Goal: Browse casually: Explore the website without a specific task or goal

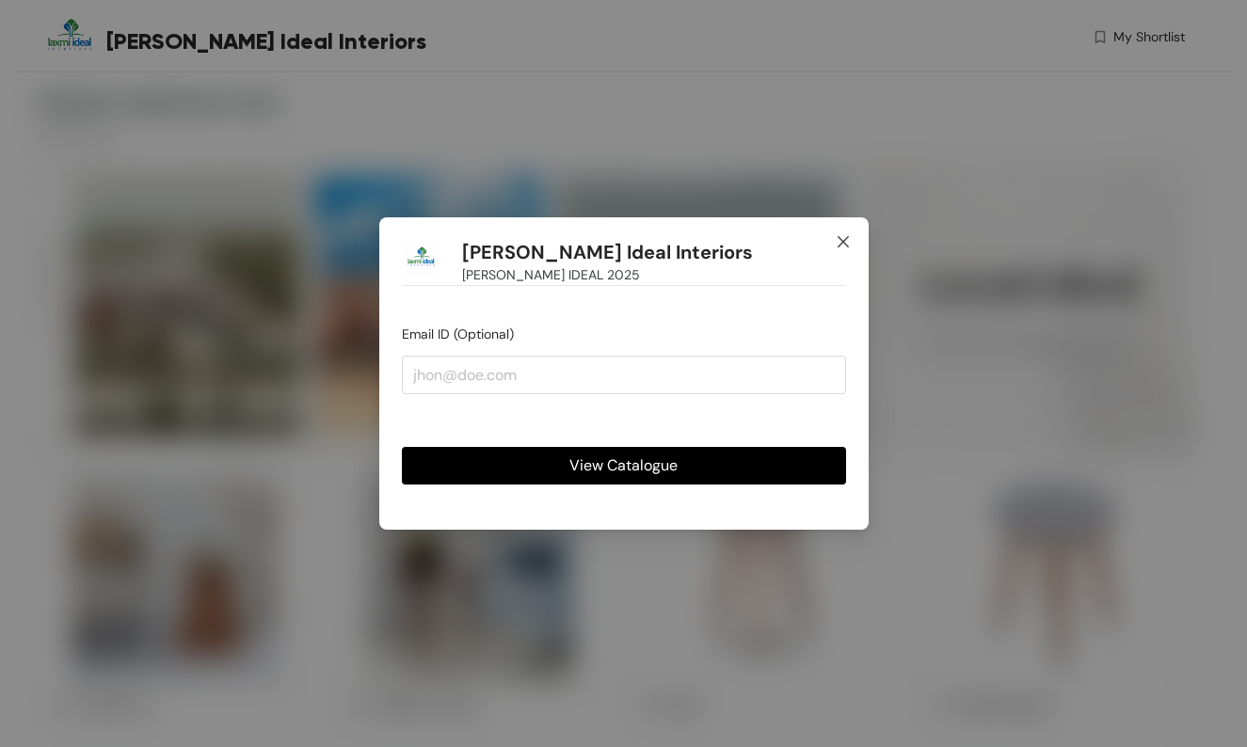
click at [847, 246] on icon "close" at bounding box center [841, 241] width 11 height 11
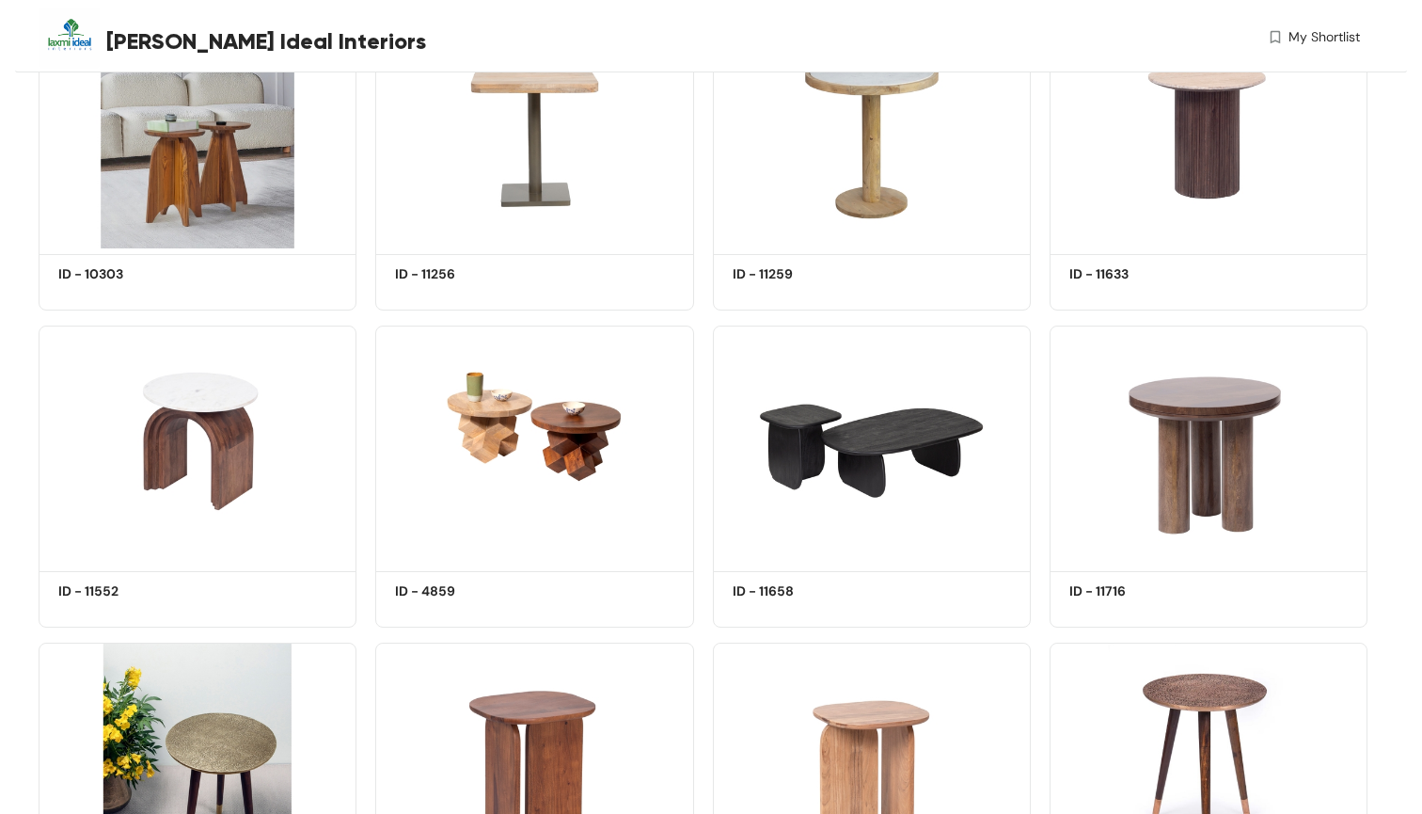
scroll to position [1461, 0]
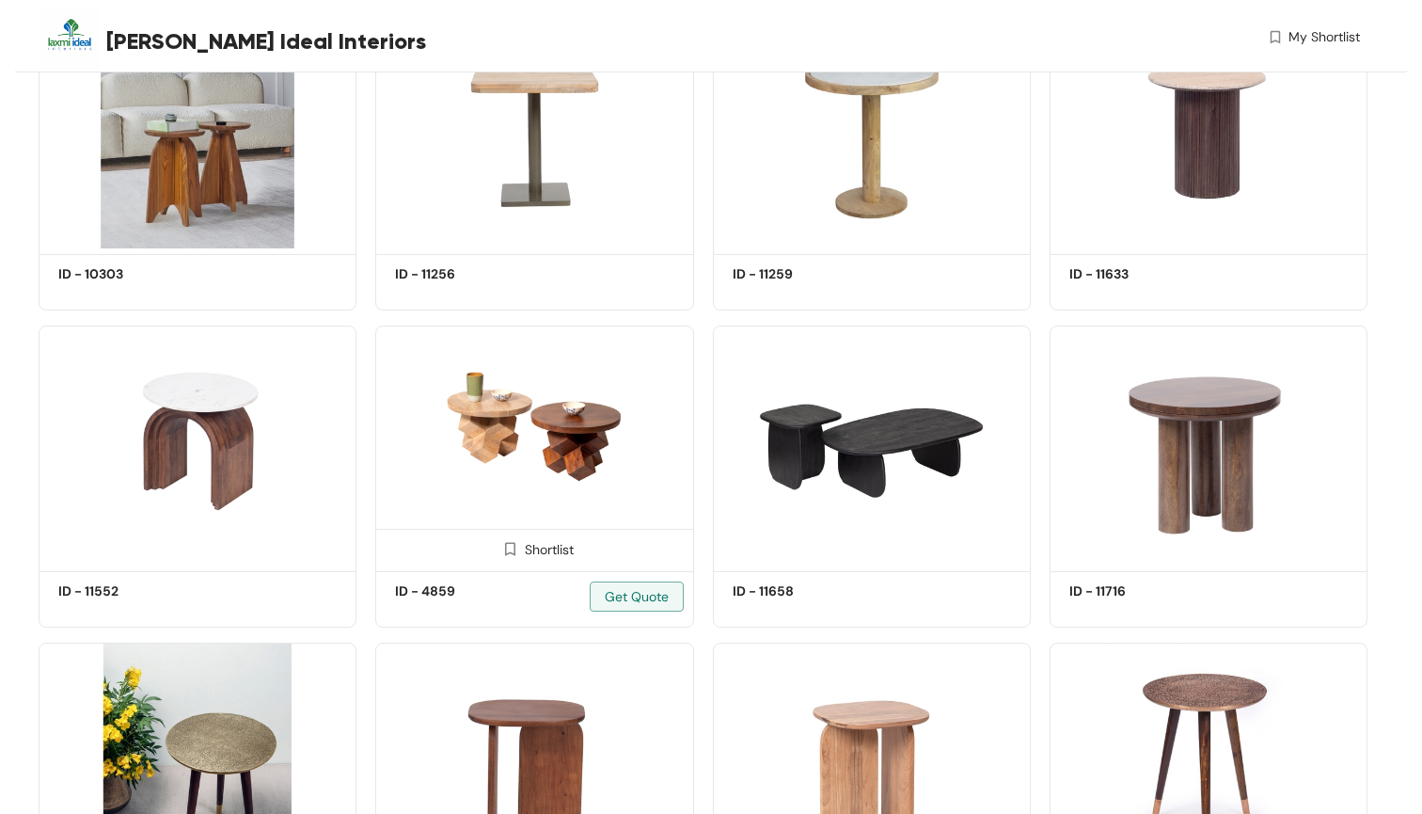
click at [571, 414] on img at bounding box center [534, 446] width 318 height 240
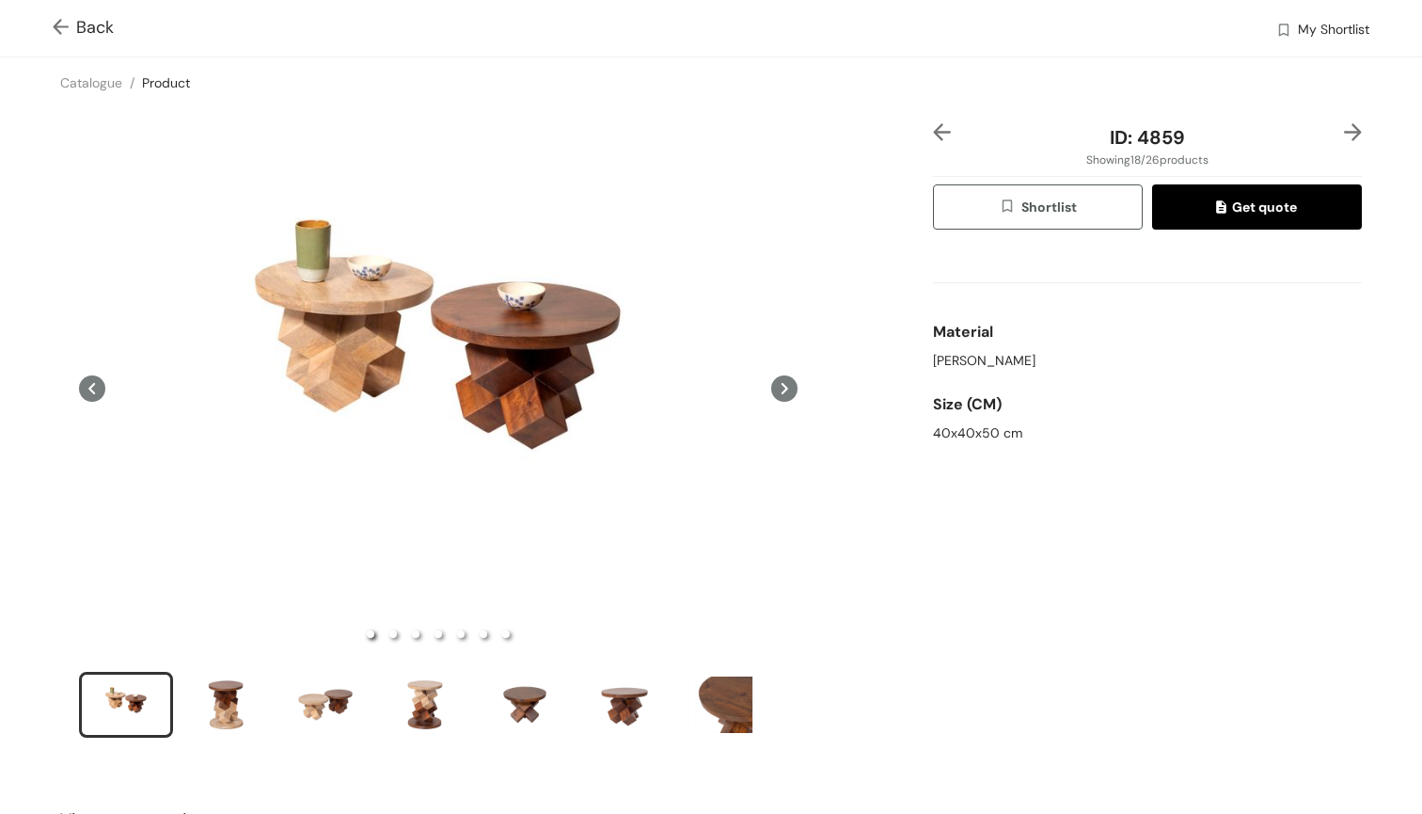
click at [789, 381] on icon at bounding box center [784, 388] width 26 height 26
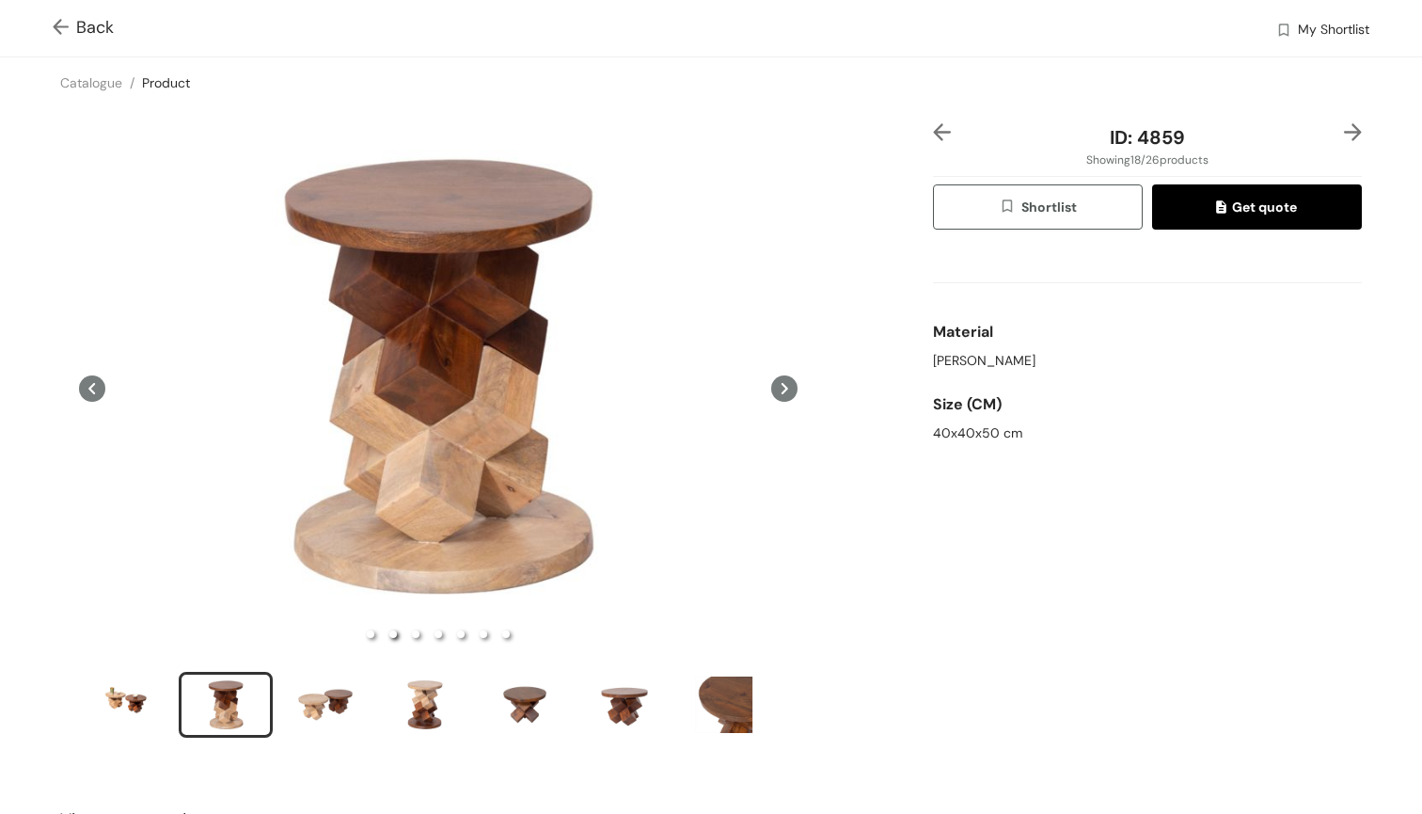
click at [789, 381] on icon at bounding box center [784, 388] width 26 height 26
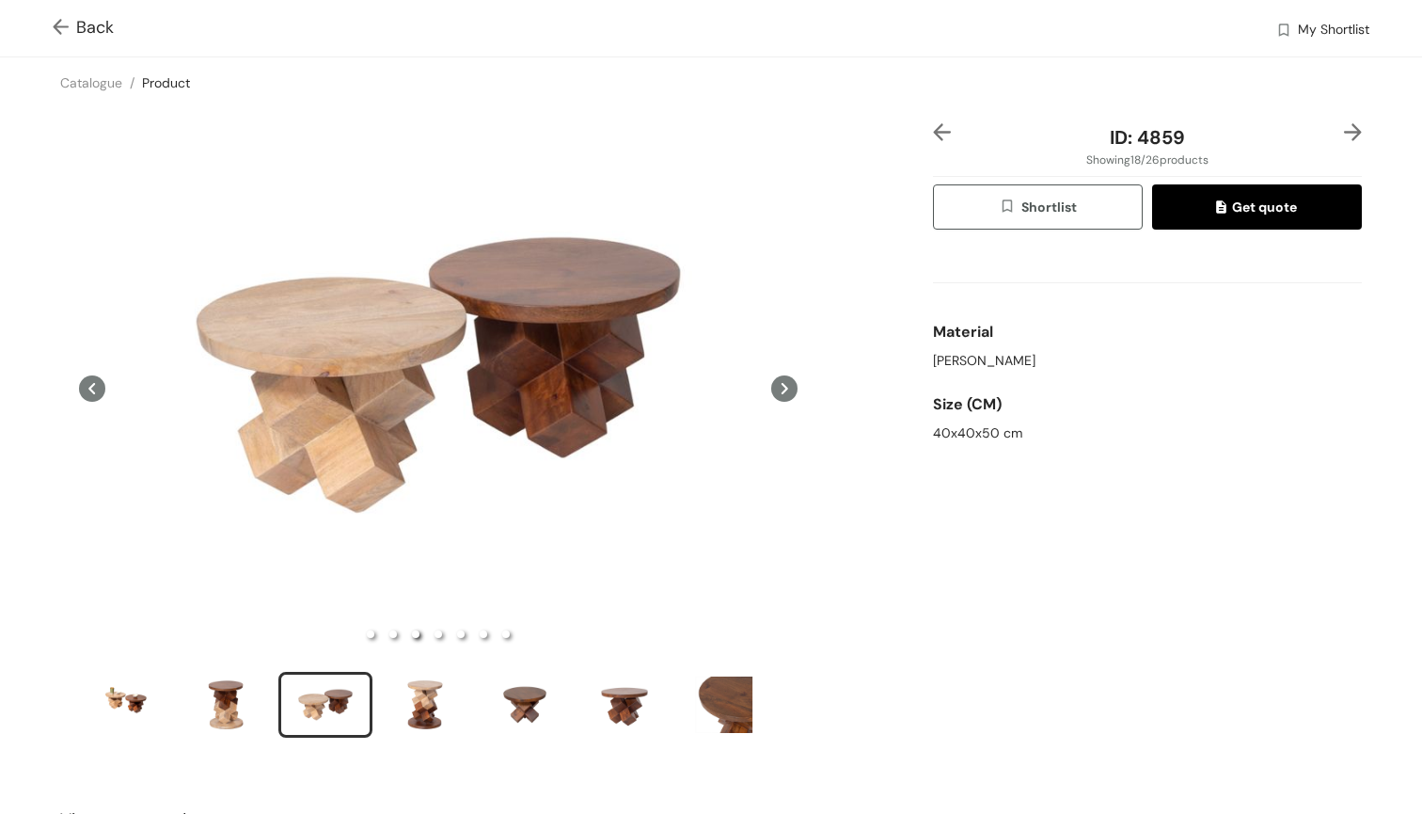
click at [790, 381] on icon at bounding box center [784, 388] width 26 height 26
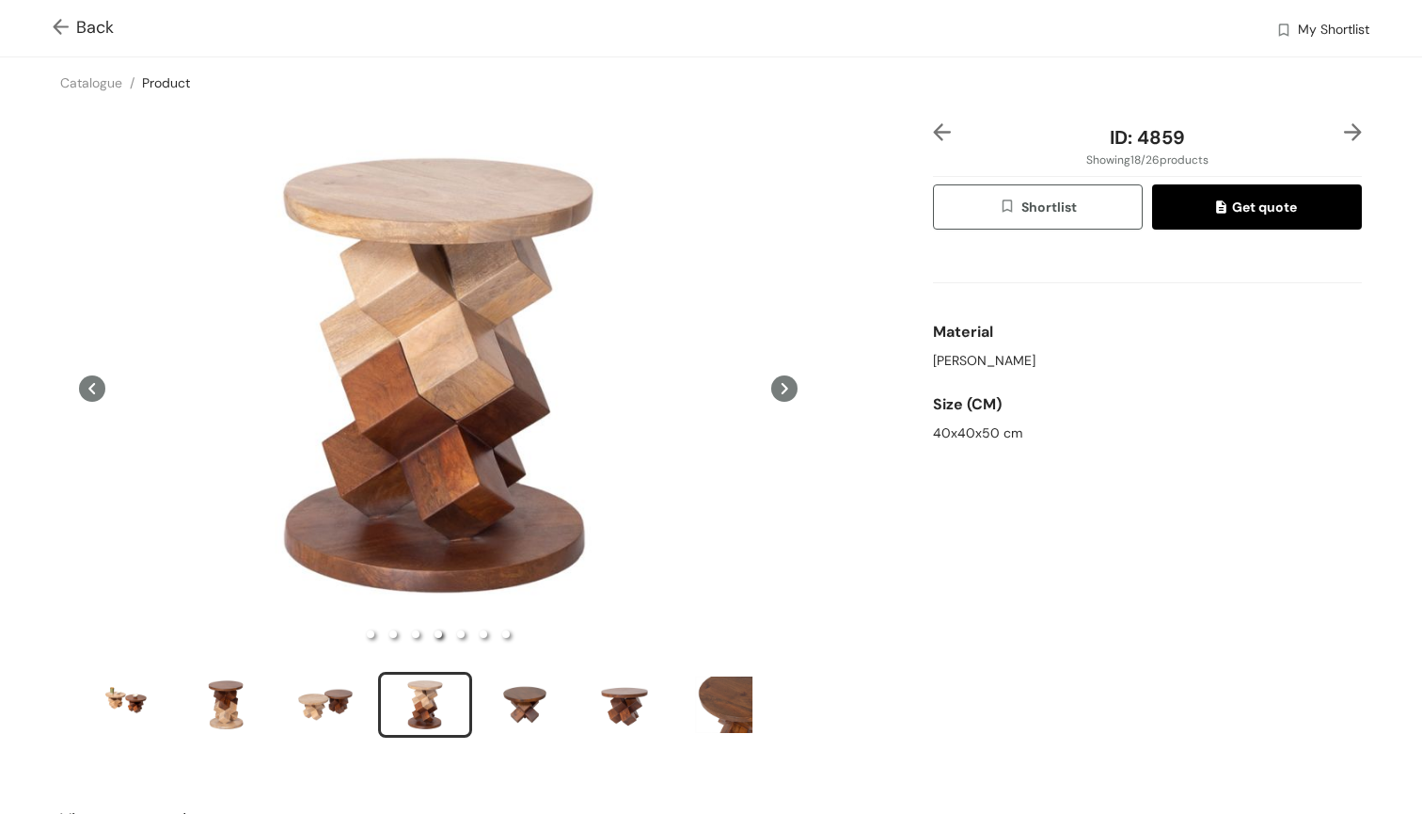
click at [787, 378] on icon at bounding box center [784, 388] width 26 height 26
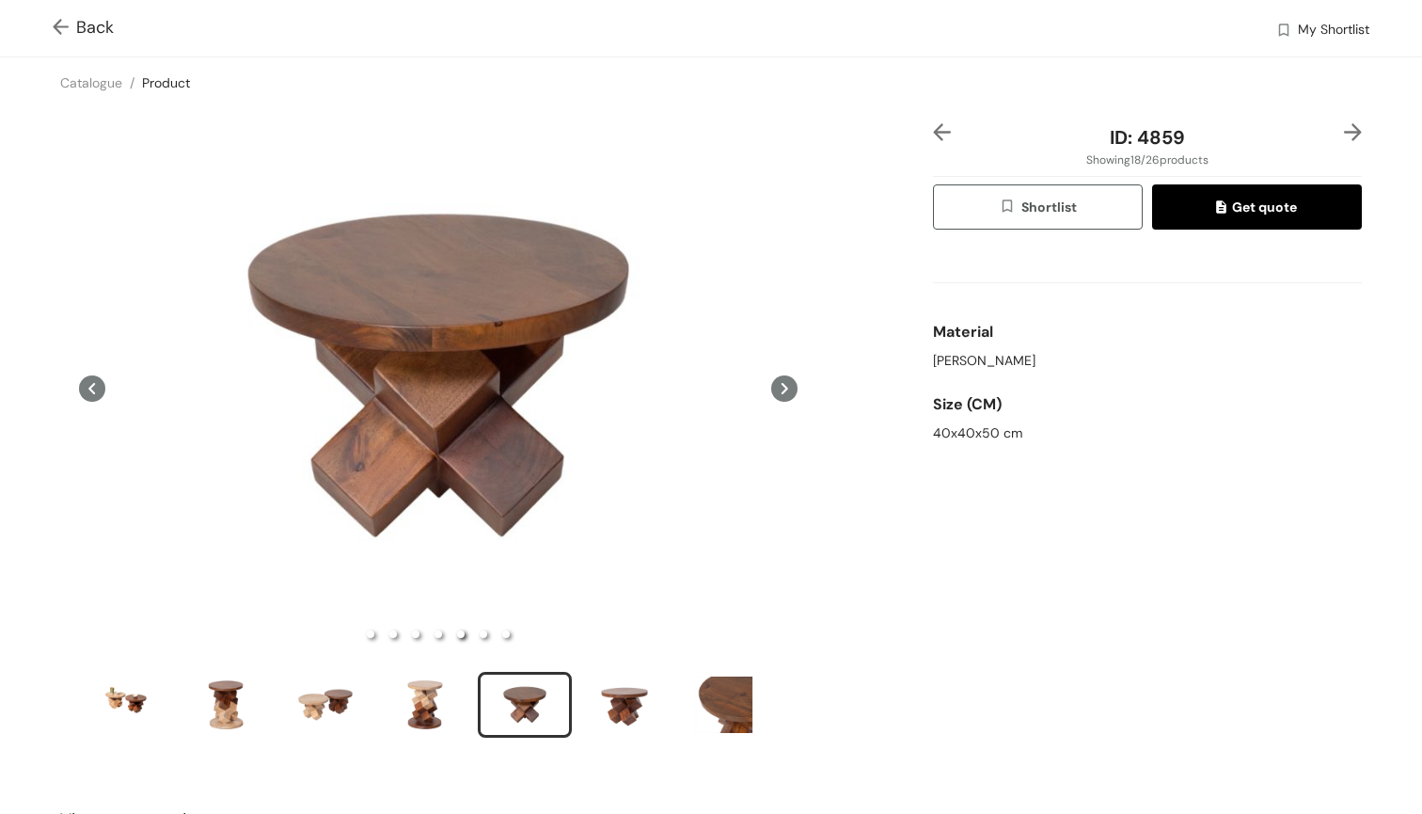
click at [788, 379] on icon at bounding box center [784, 388] width 26 height 26
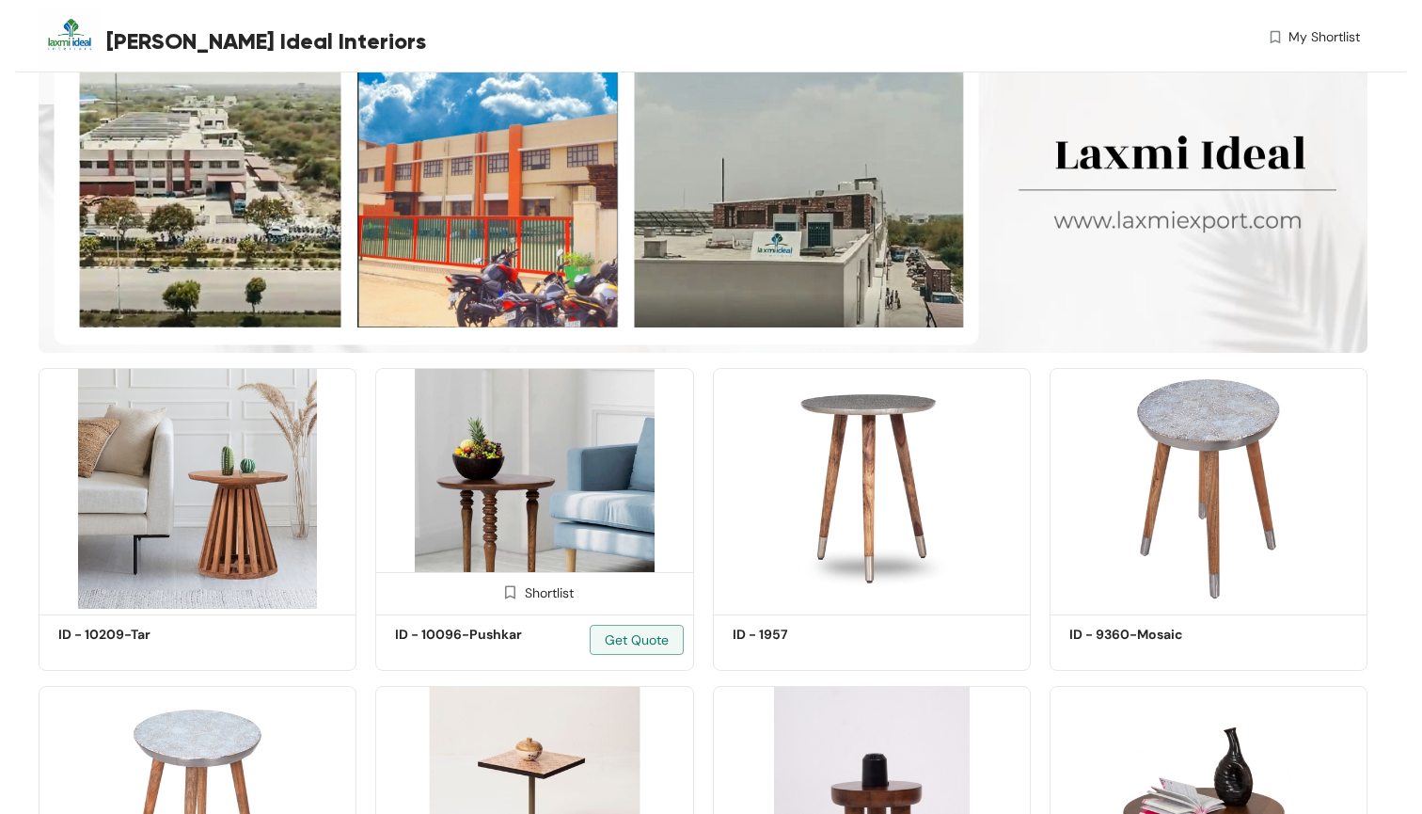
scroll to position [129, 0]
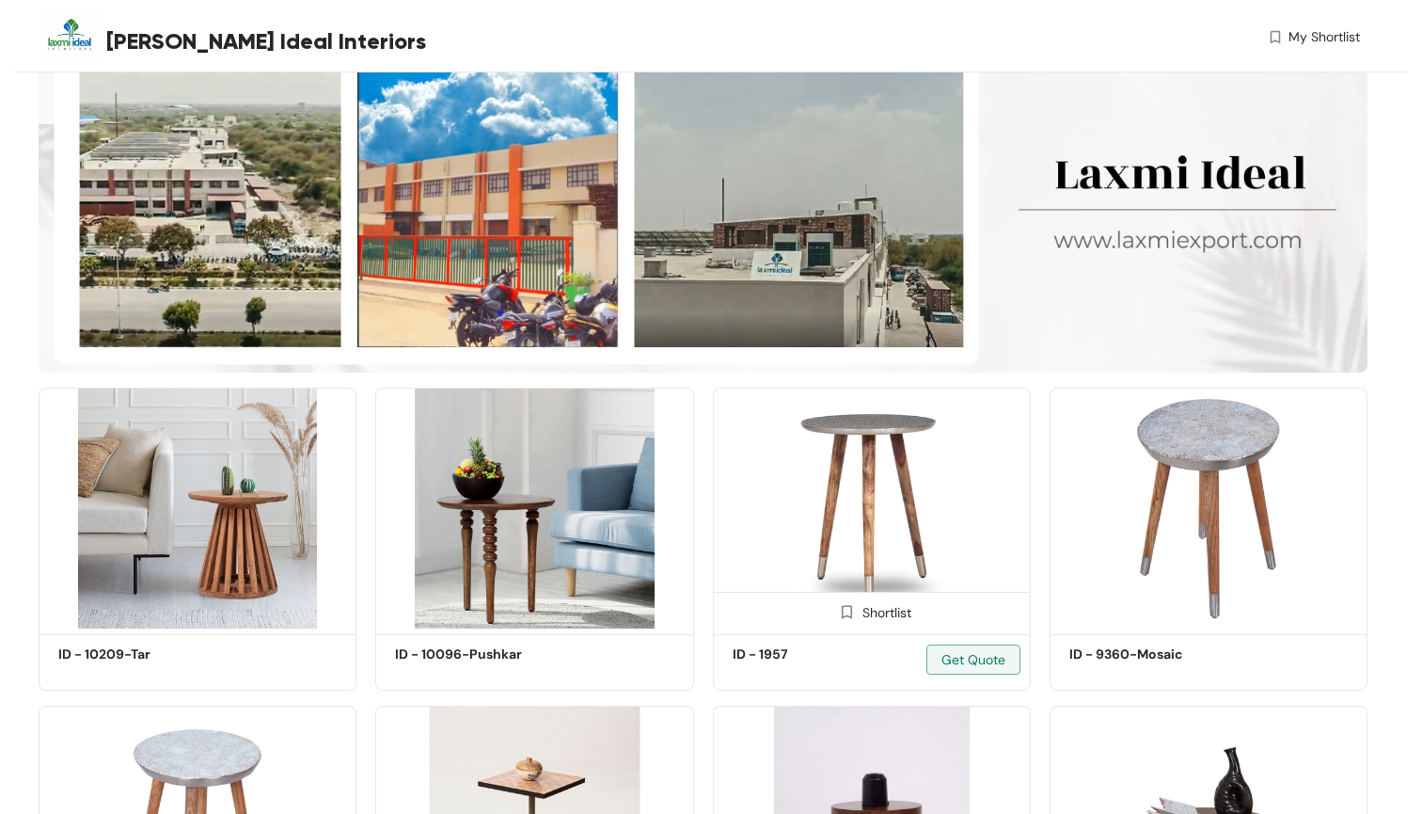
click at [929, 524] on img at bounding box center [872, 508] width 318 height 240
